Goal: Information Seeking & Learning: Learn about a topic

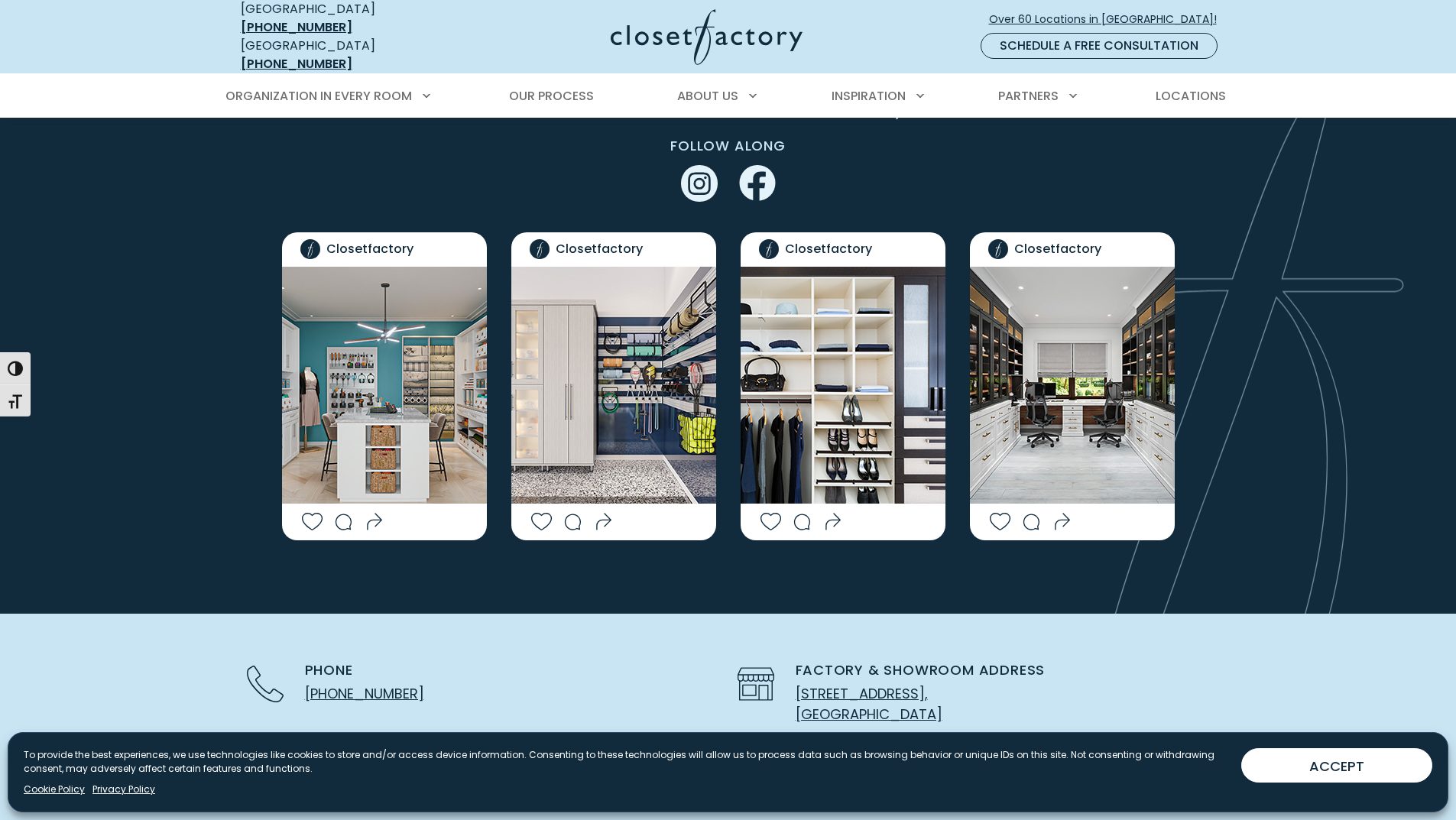
scroll to position [3057, 0]
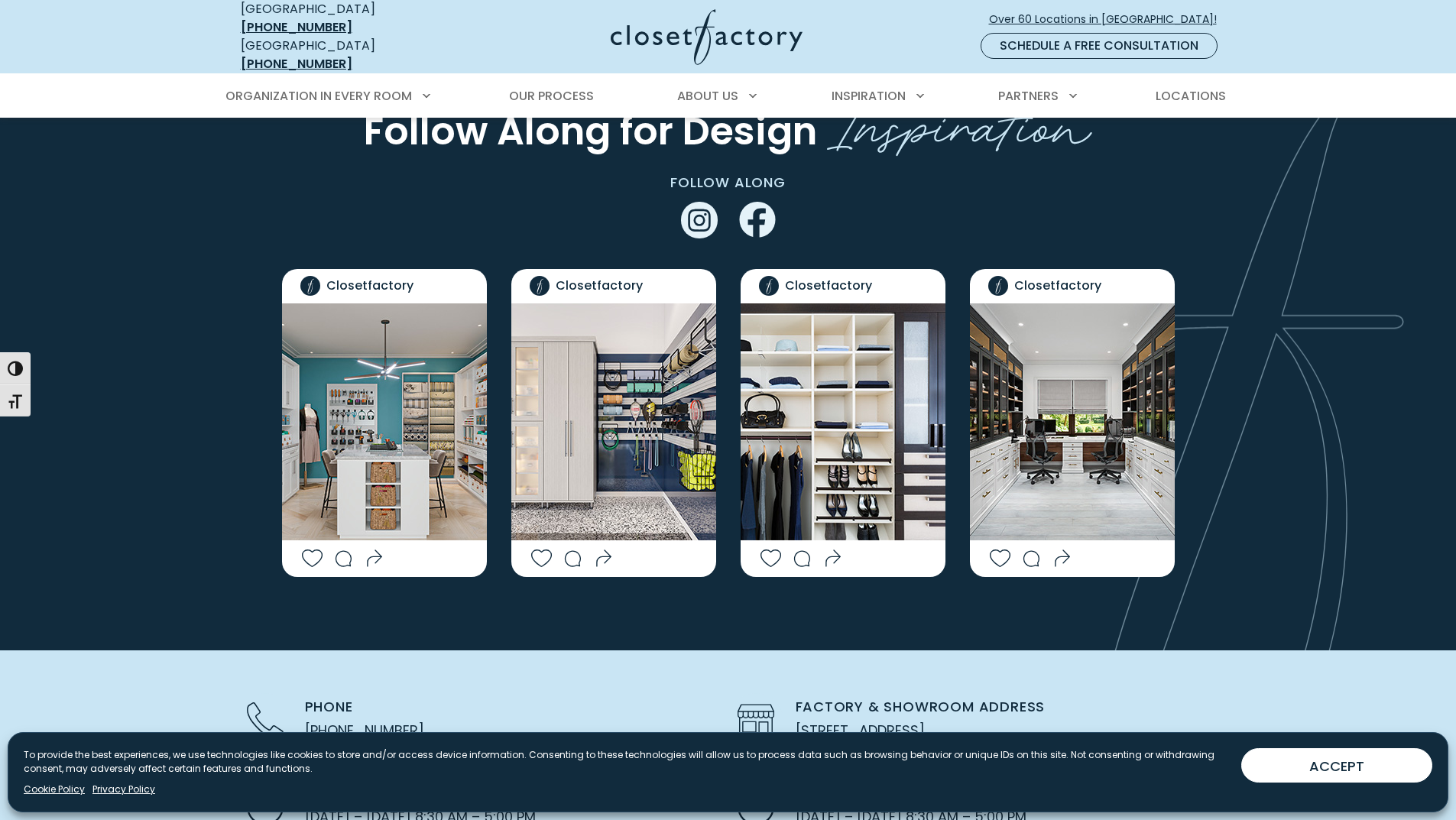
click at [1026, 303] on img "Social Grid" at bounding box center [1073, 421] width 205 height 237
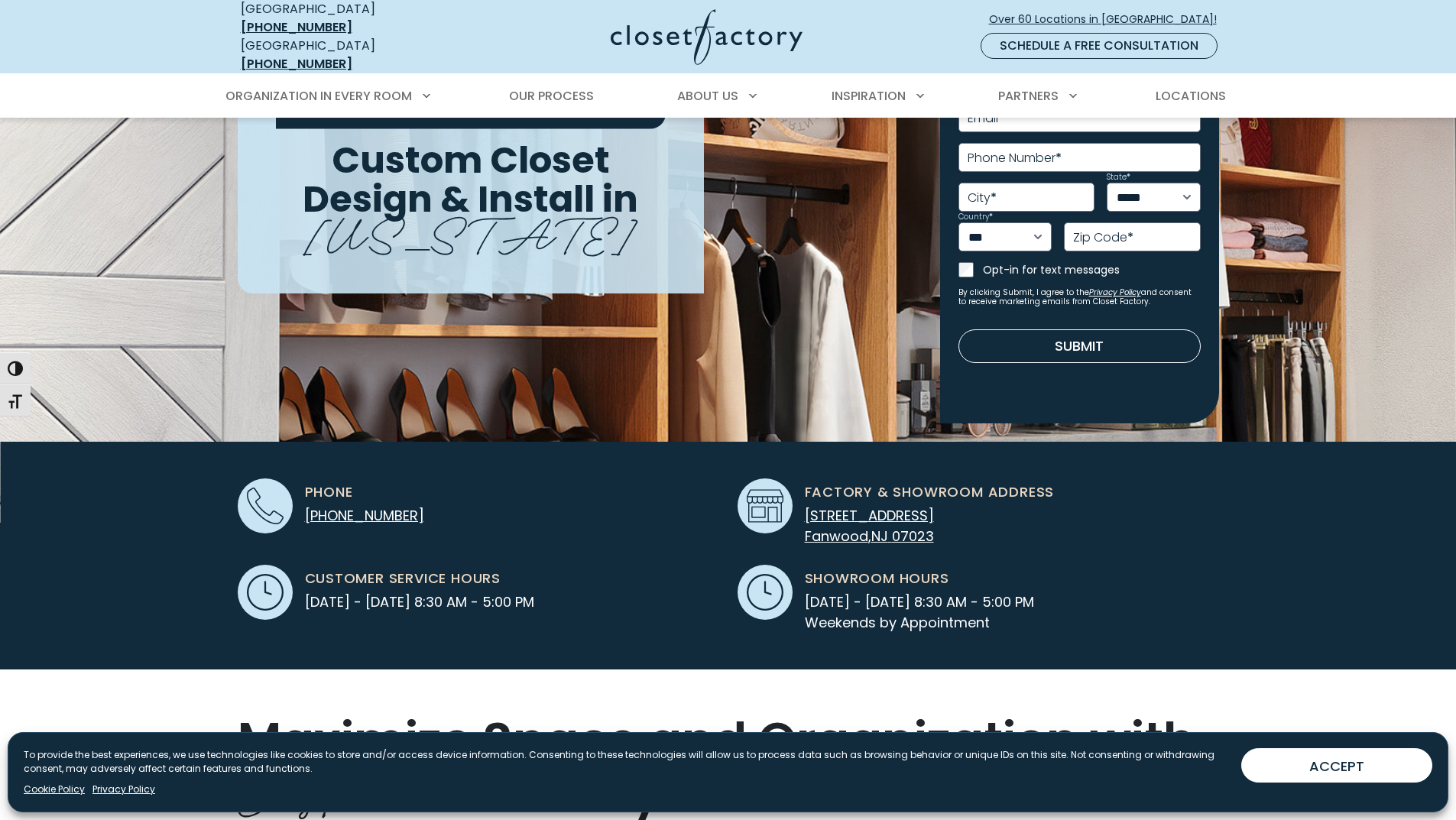
scroll to position [0, 0]
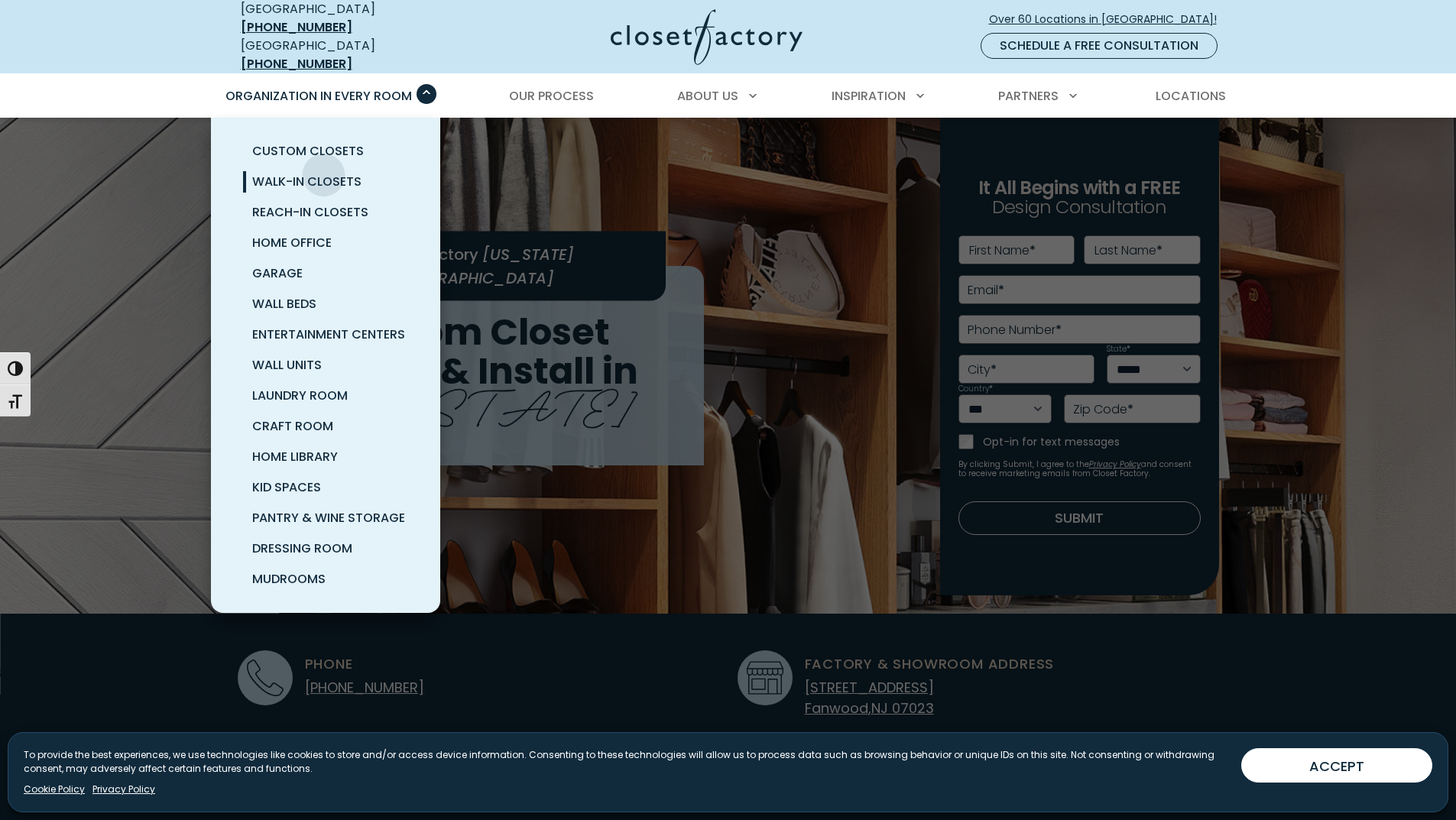
click at [323, 173] on span "Walk-In Closets" at bounding box center [307, 182] width 109 height 17
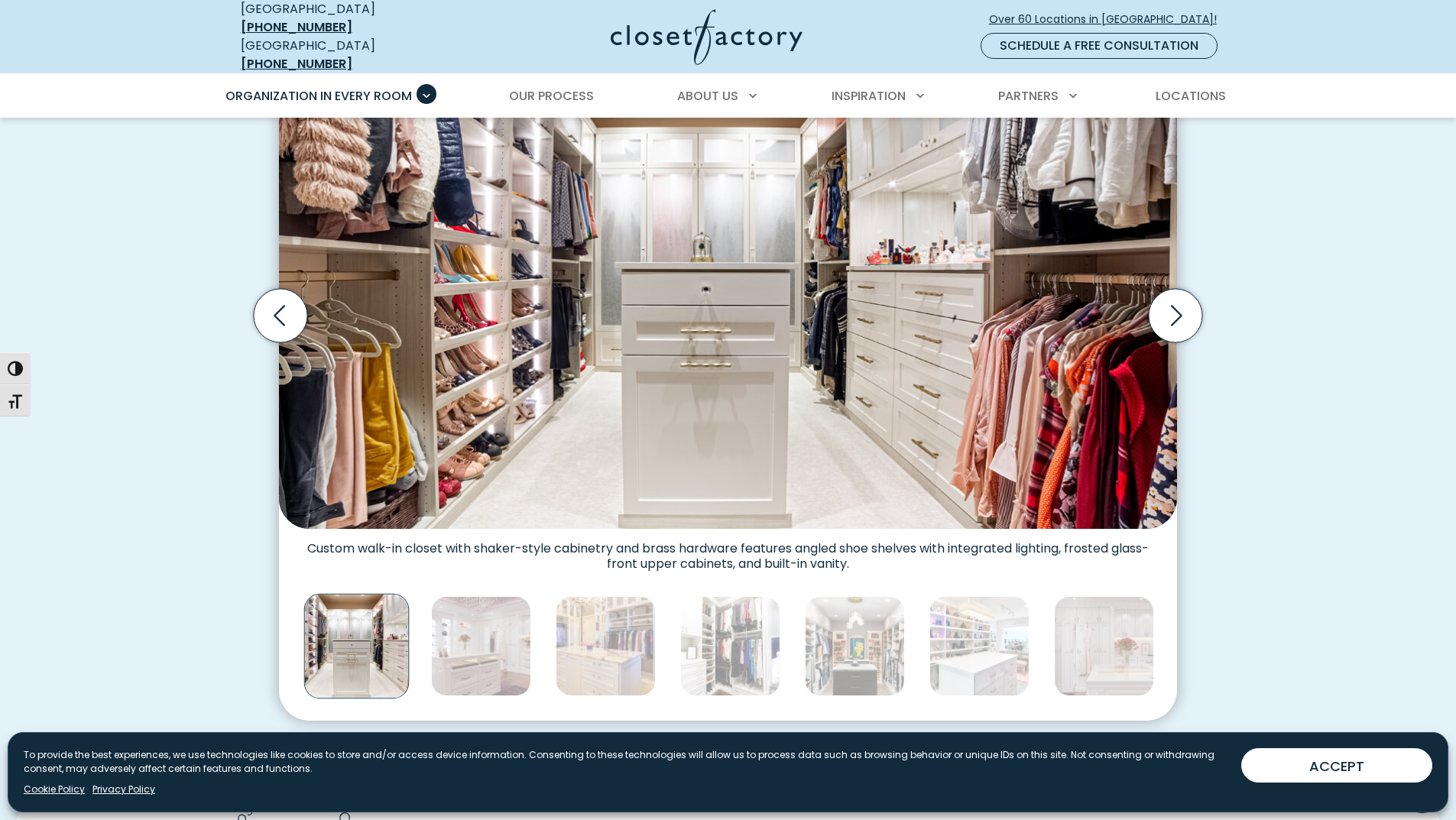
scroll to position [509, 0]
click at [1182, 314] on icon "Next slide" at bounding box center [1175, 316] width 53 height 53
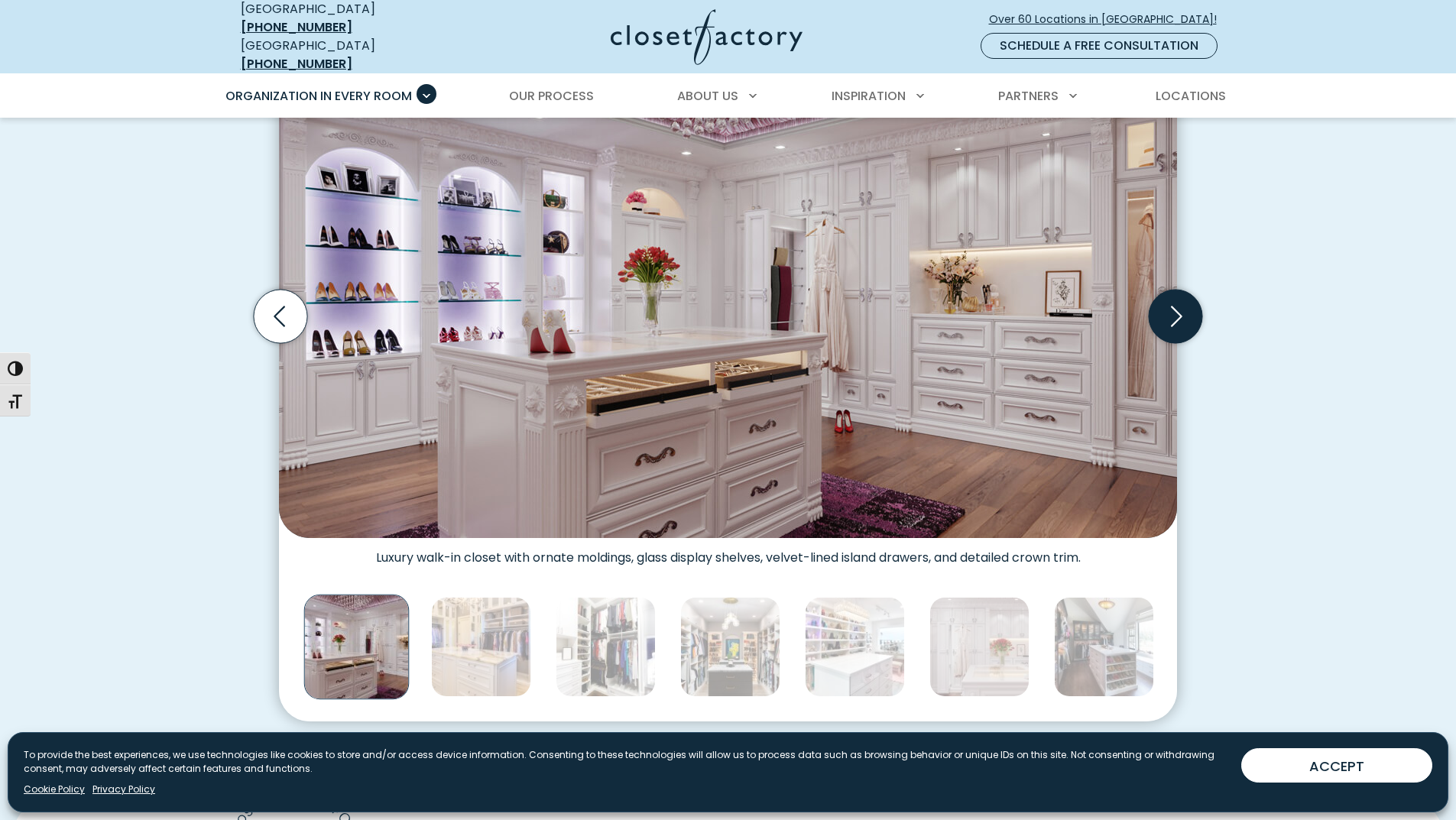
click at [1191, 315] on icon "Next slide" at bounding box center [1175, 316] width 53 height 53
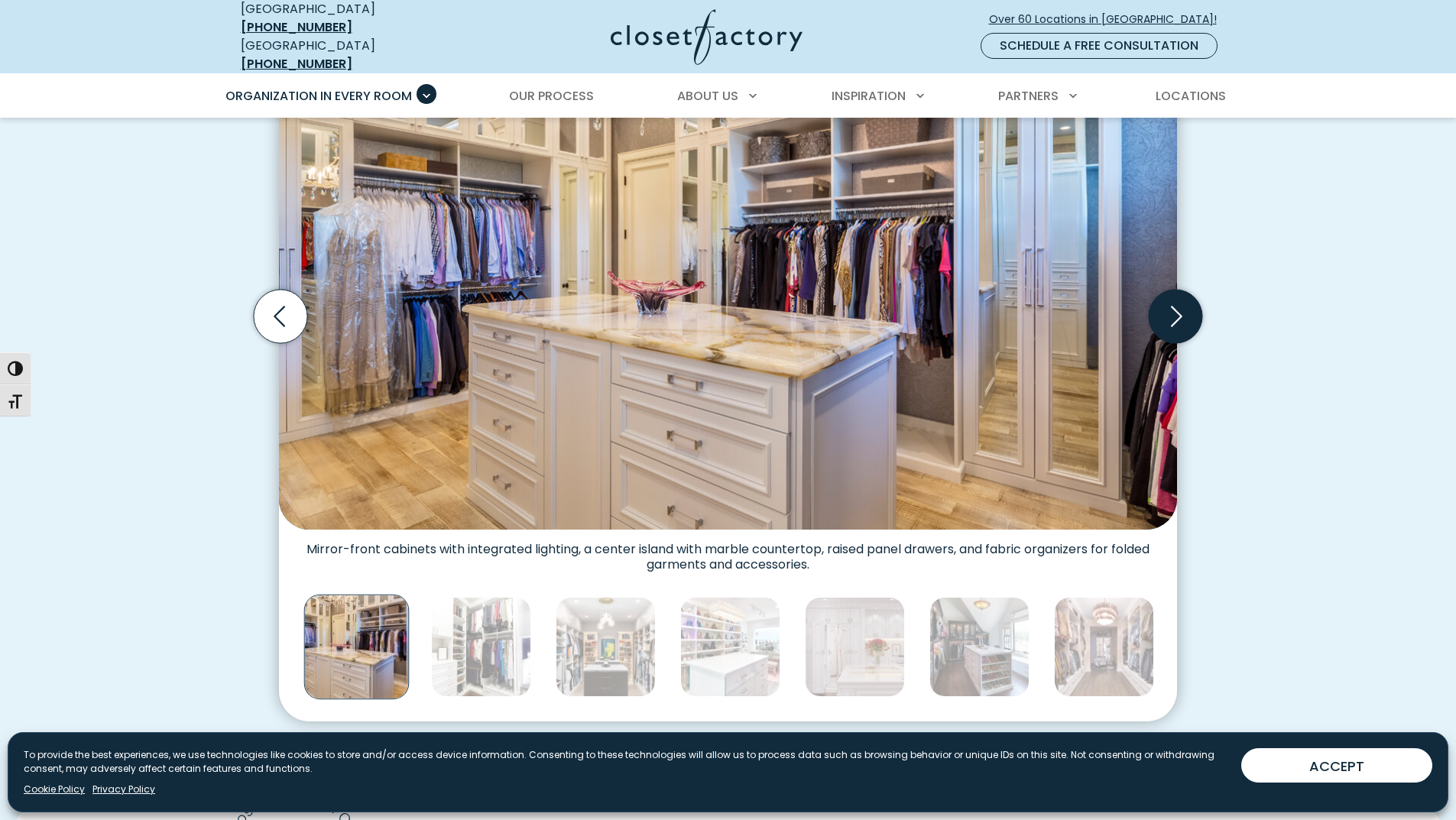
click at [1191, 315] on icon "Next slide" at bounding box center [1175, 316] width 53 height 53
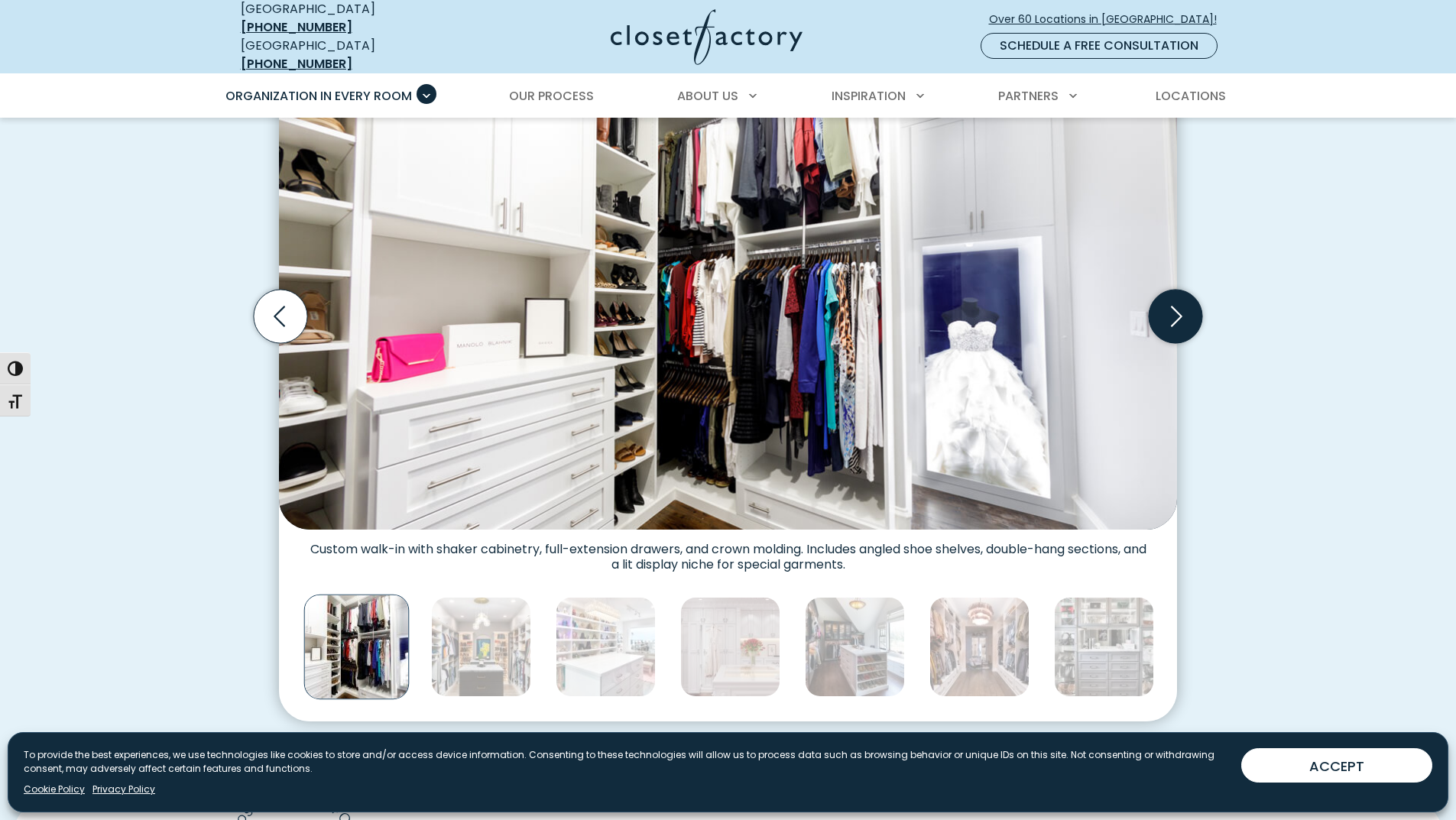
click at [1190, 315] on icon "Next slide" at bounding box center [1175, 316] width 53 height 53
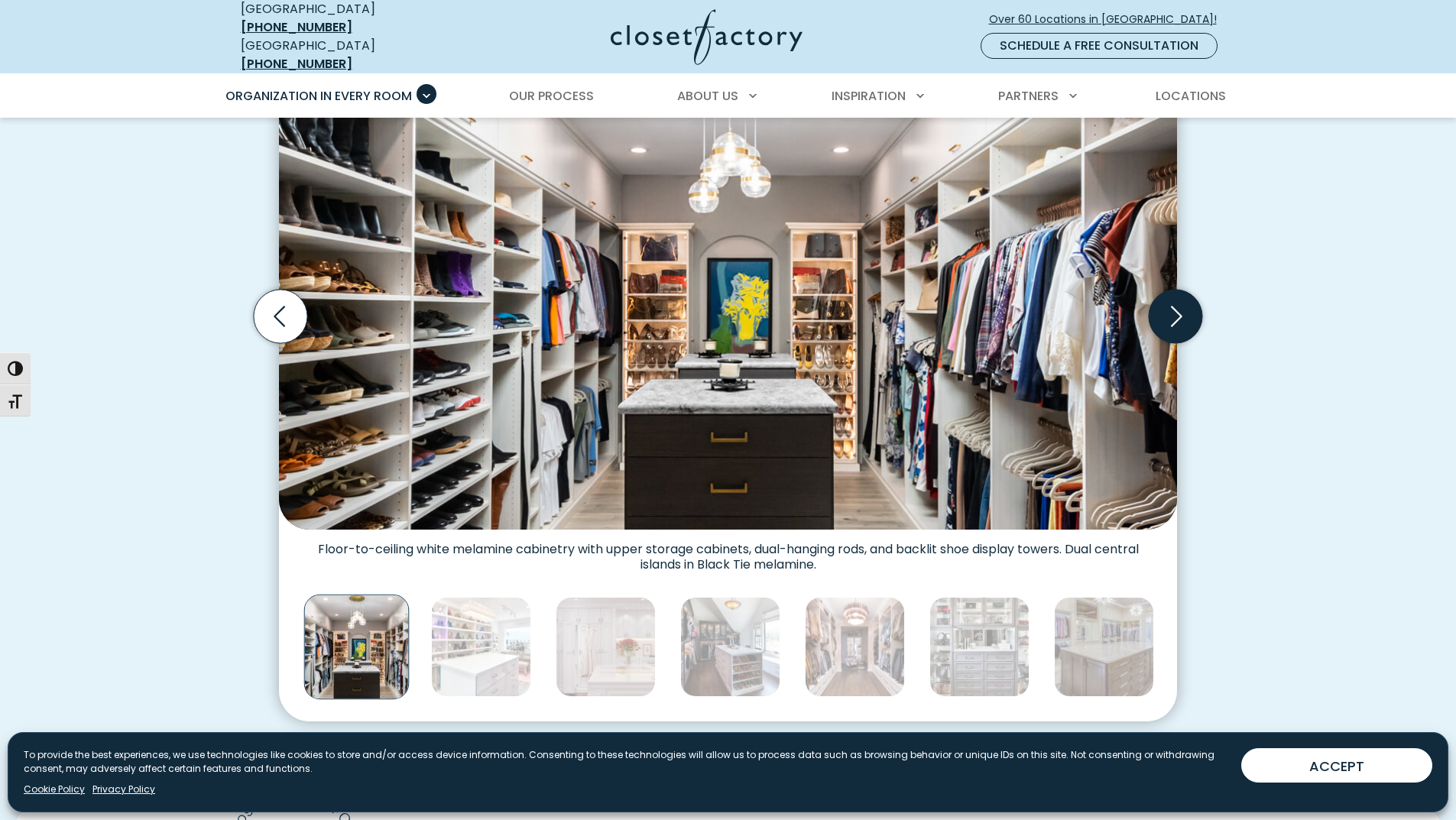
click at [1190, 315] on icon "Next slide" at bounding box center [1175, 316] width 53 height 53
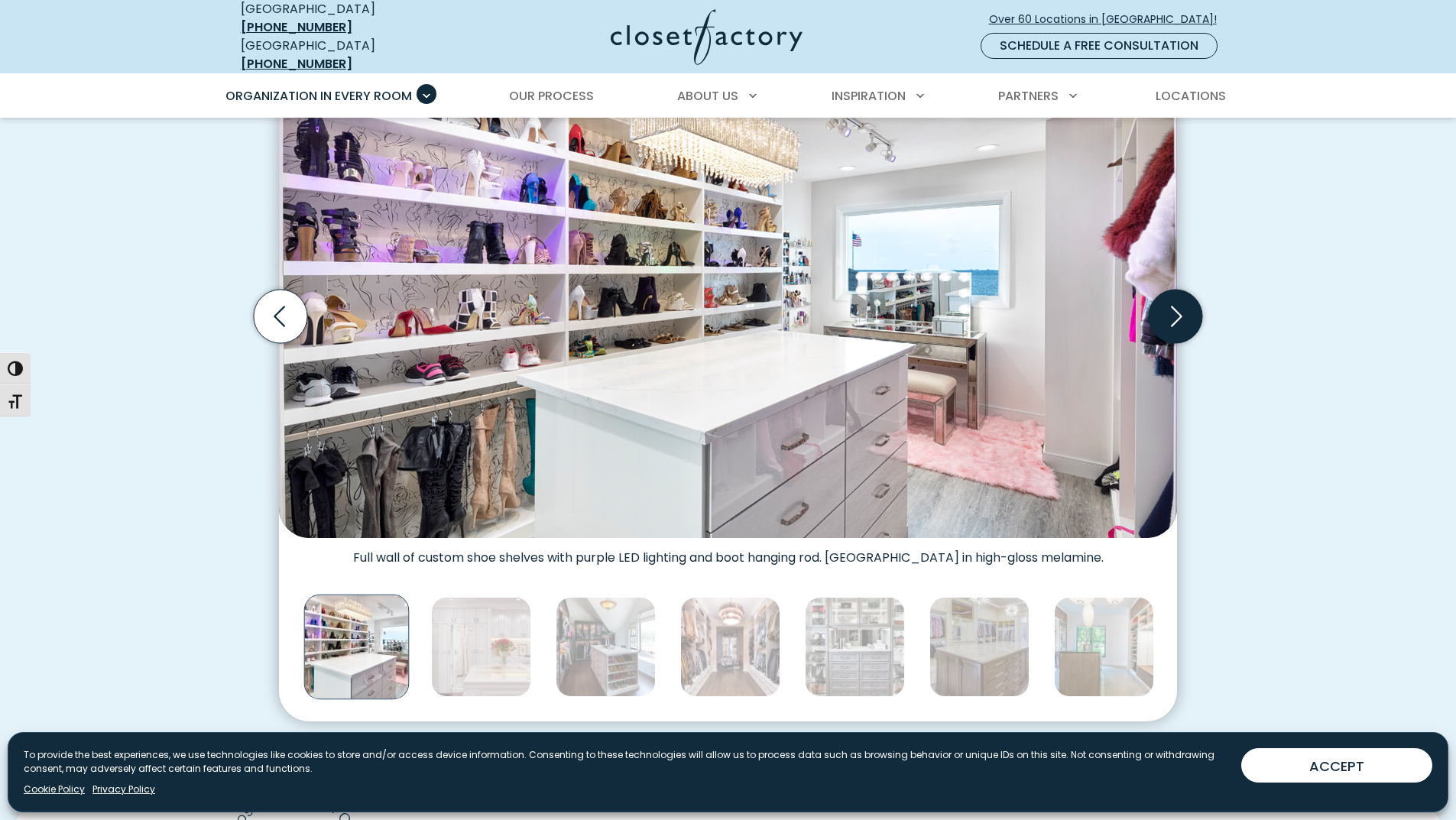
click at [1190, 315] on icon "Next slide" at bounding box center [1175, 316] width 53 height 53
